Goal: Check status

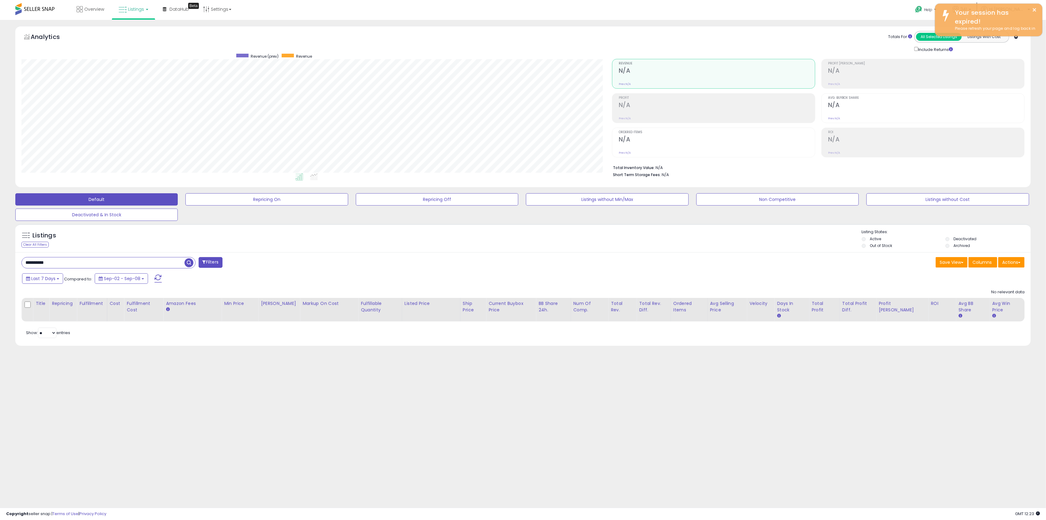
scroll to position [126, 591]
